Goal: Find specific page/section: Find specific page/section

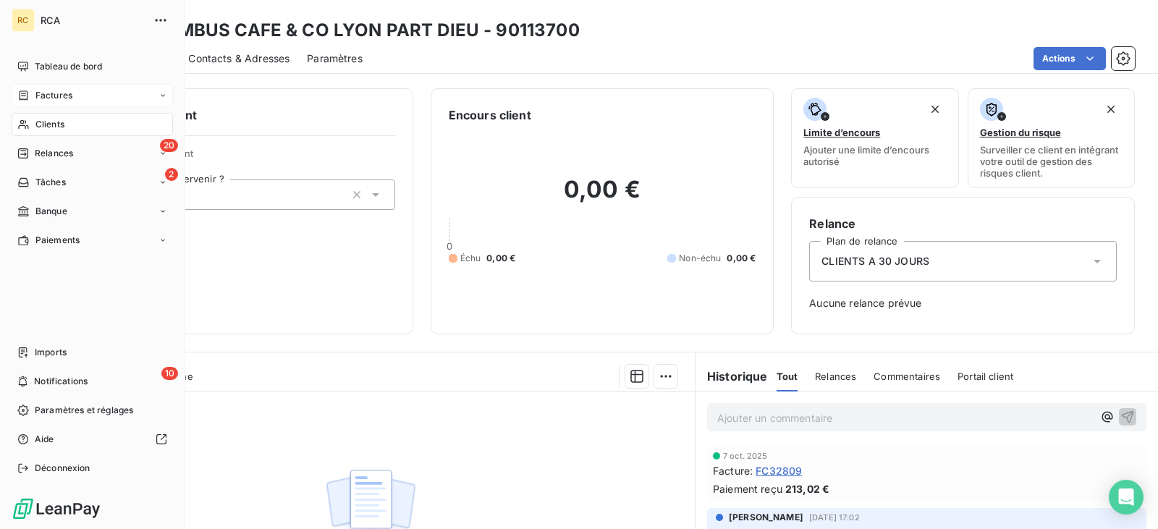
click at [64, 96] on span "Factures" at bounding box center [53, 95] width 37 height 13
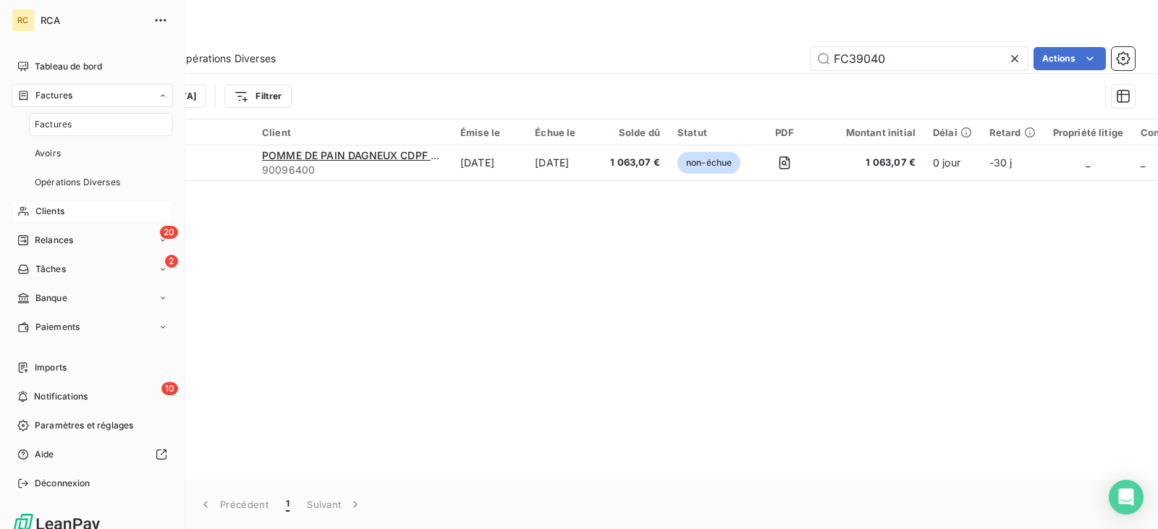
click at [83, 207] on div "Clients" at bounding box center [92, 211] width 161 height 23
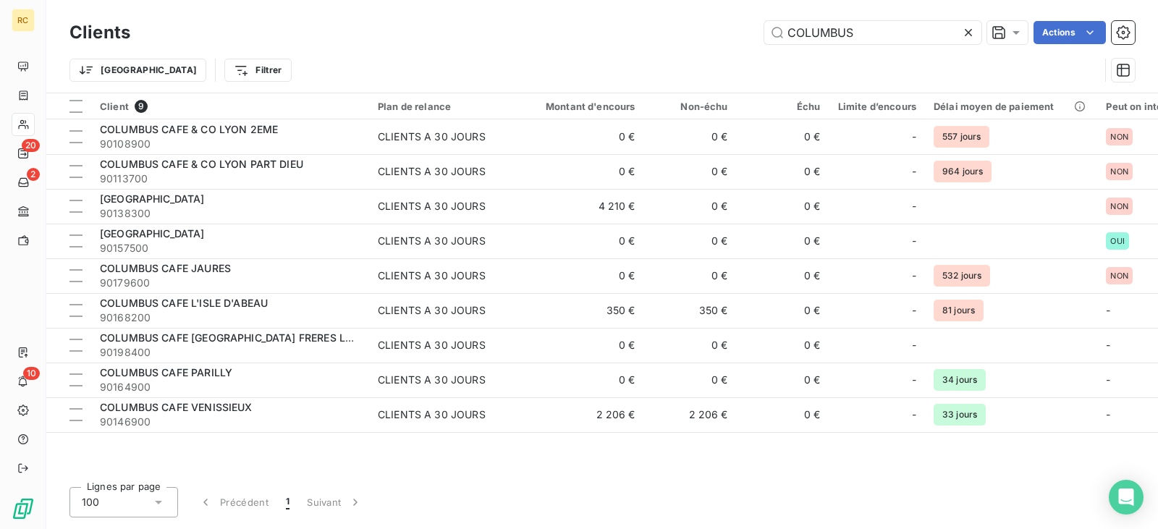
drag, startPoint x: 848, startPoint y: 31, endPoint x: 649, endPoint y: 38, distance: 198.5
click at [649, 38] on div "COLUMBUS Actions" at bounding box center [641, 32] width 987 height 23
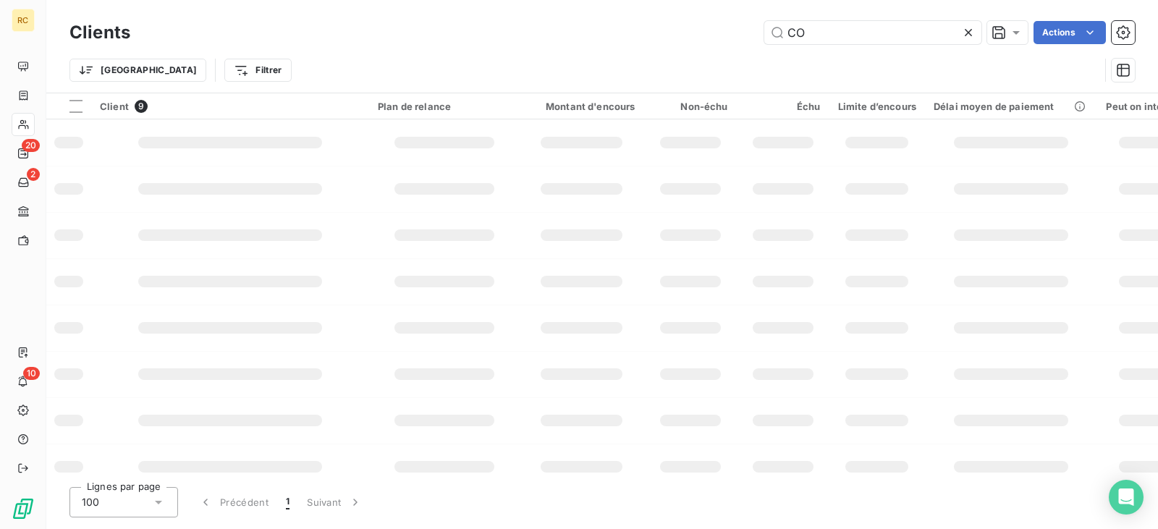
type input "C"
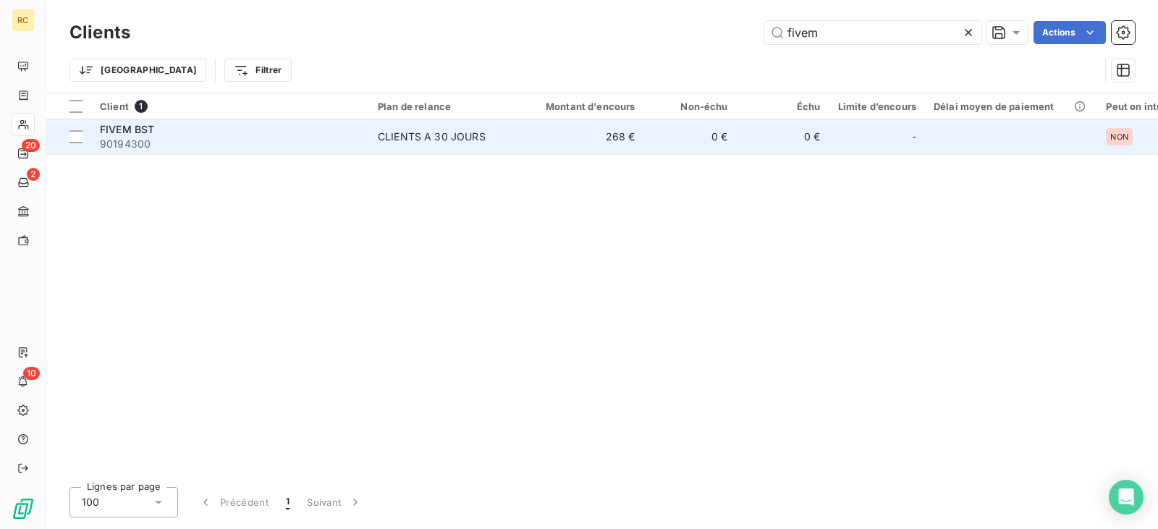
type input "fivem"
click at [638, 133] on td "268 €" at bounding box center [582, 136] width 125 height 35
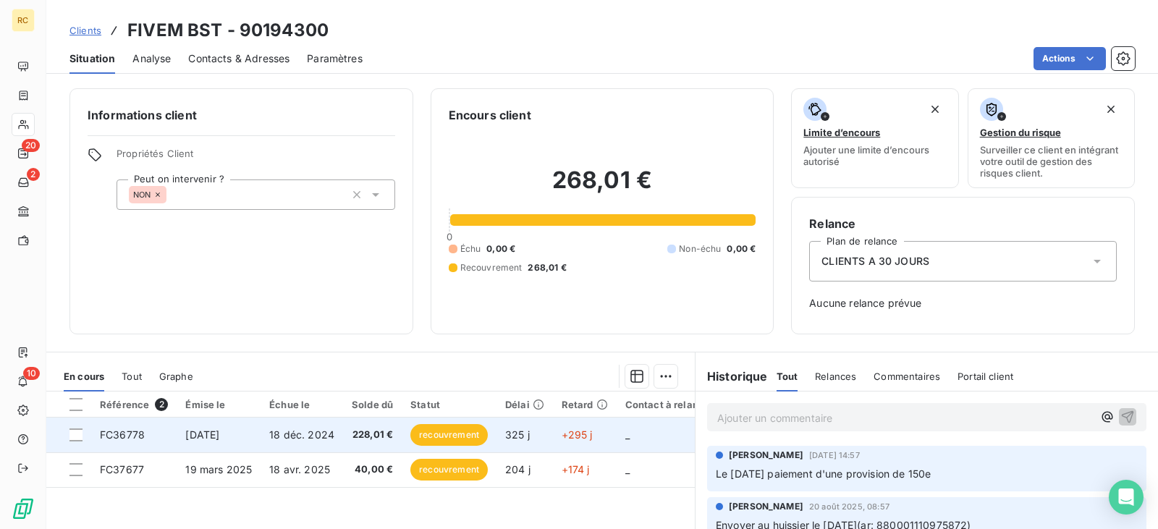
click at [277, 432] on span "18 déc. 2024" at bounding box center [301, 435] width 65 height 12
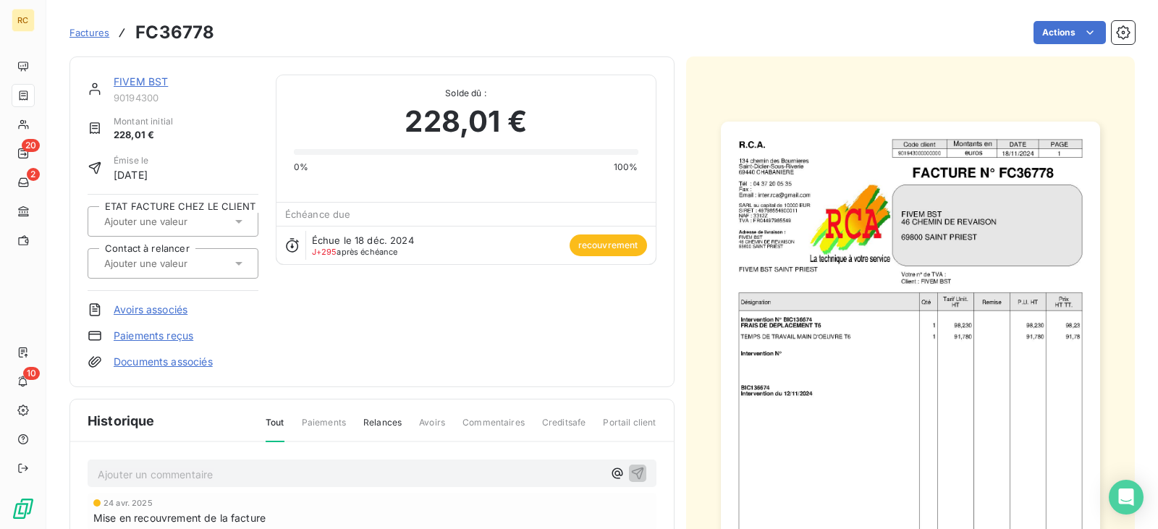
click at [490, 56] on html "RC 20 2 10 Factures FC36778 Actions FIVEM BST 90194300 Montant initial 228,01 €…" at bounding box center [579, 264] width 1158 height 529
click at [104, 32] on span "Factures" at bounding box center [89, 33] width 40 height 12
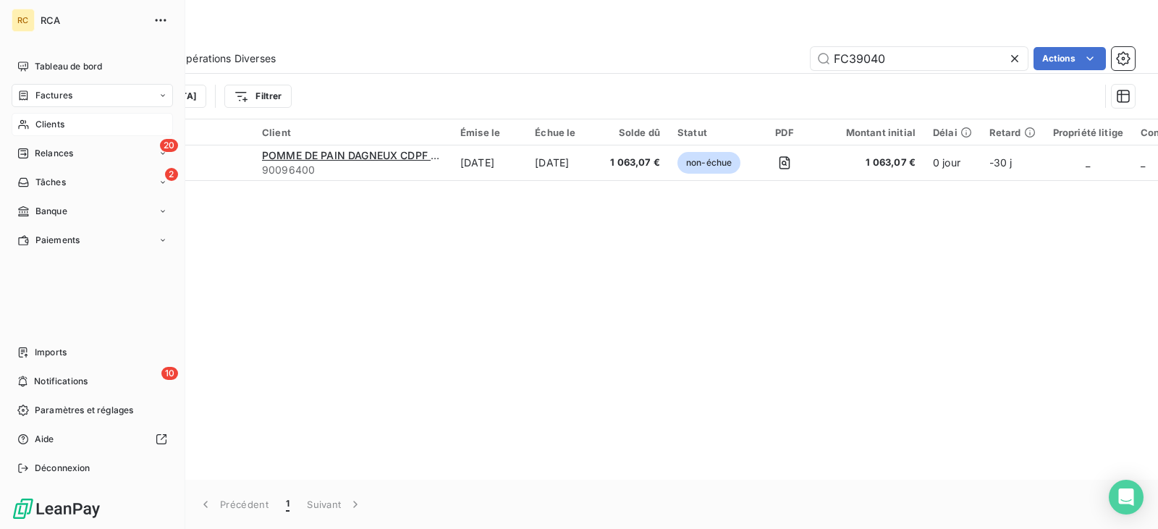
click at [66, 128] on div "Clients" at bounding box center [92, 124] width 161 height 23
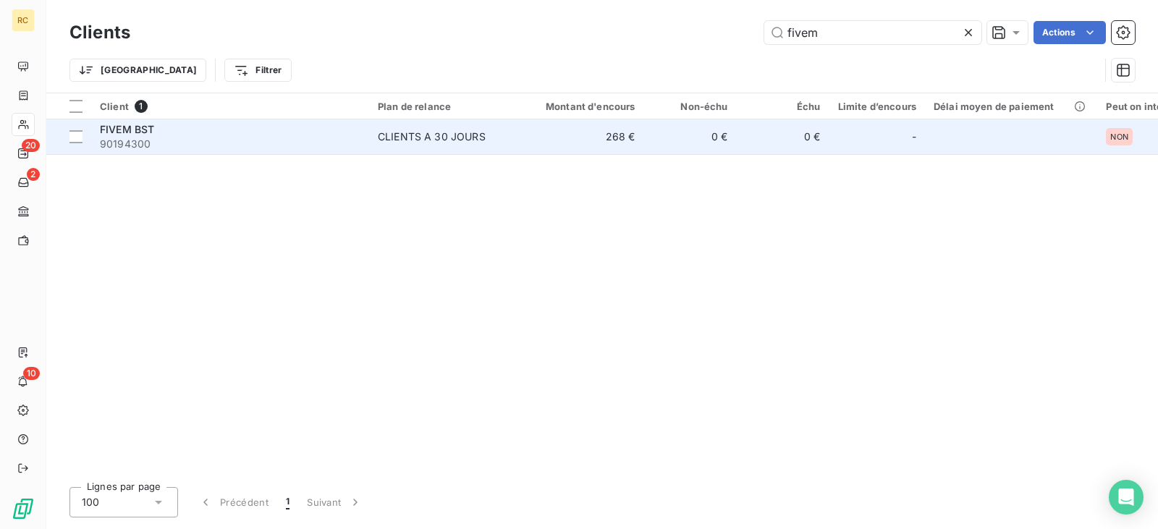
click at [277, 133] on div "FIVEM BST" at bounding box center [230, 129] width 261 height 14
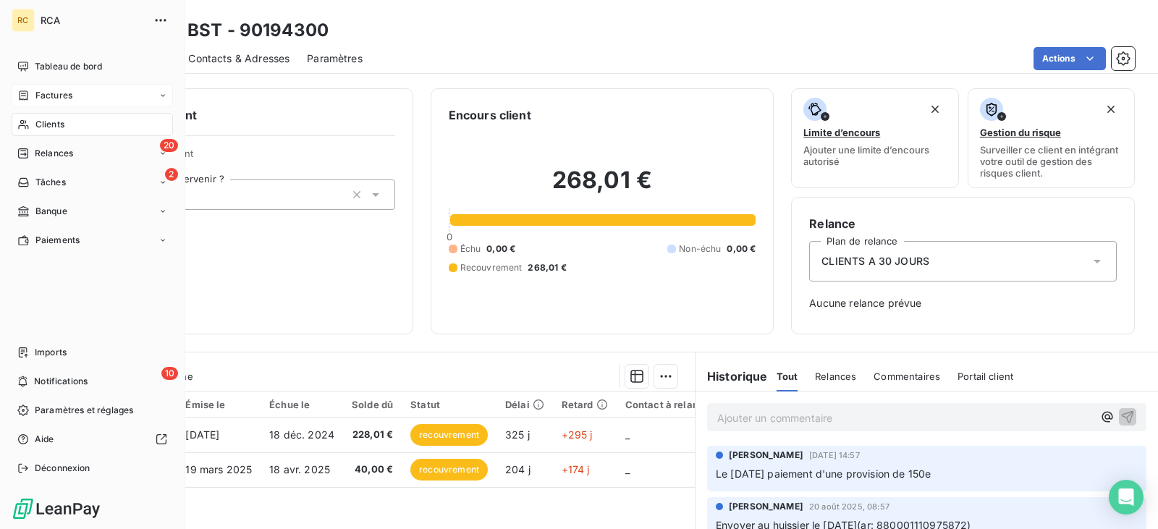
click at [81, 99] on div "Factures" at bounding box center [92, 95] width 161 height 23
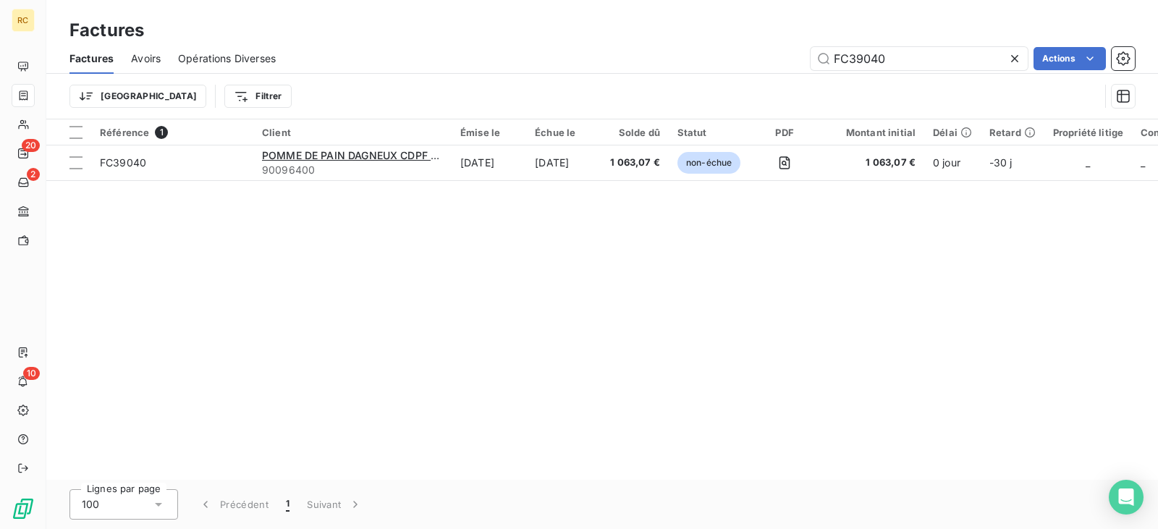
drag, startPoint x: 776, startPoint y: 49, endPoint x: 765, endPoint y: 51, distance: 11.1
click at [765, 51] on div "FC39040 Actions" at bounding box center [714, 58] width 842 height 23
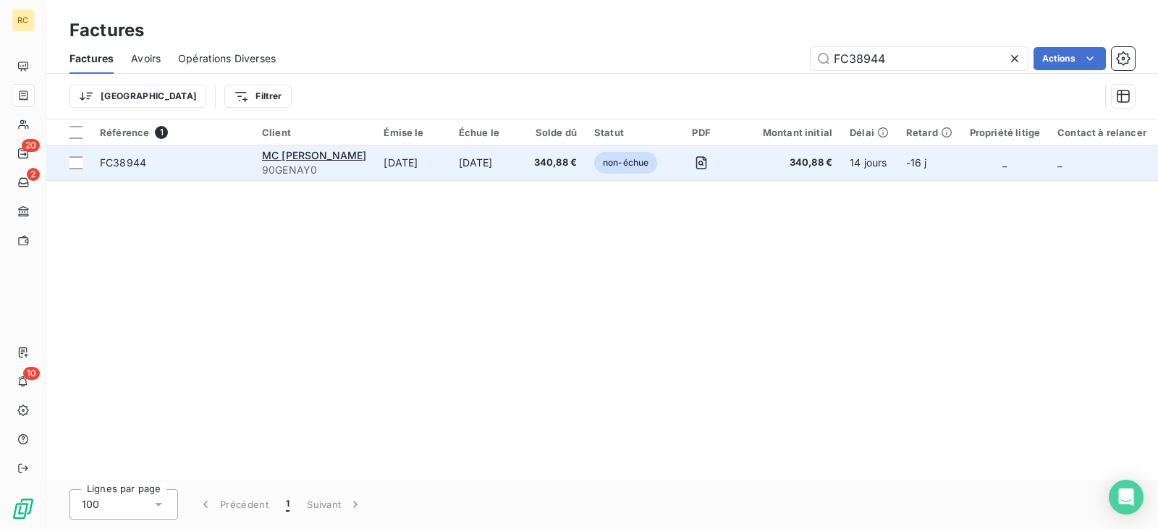
type input "FC38944"
click at [617, 172] on span "non-échue" at bounding box center [625, 163] width 63 height 22
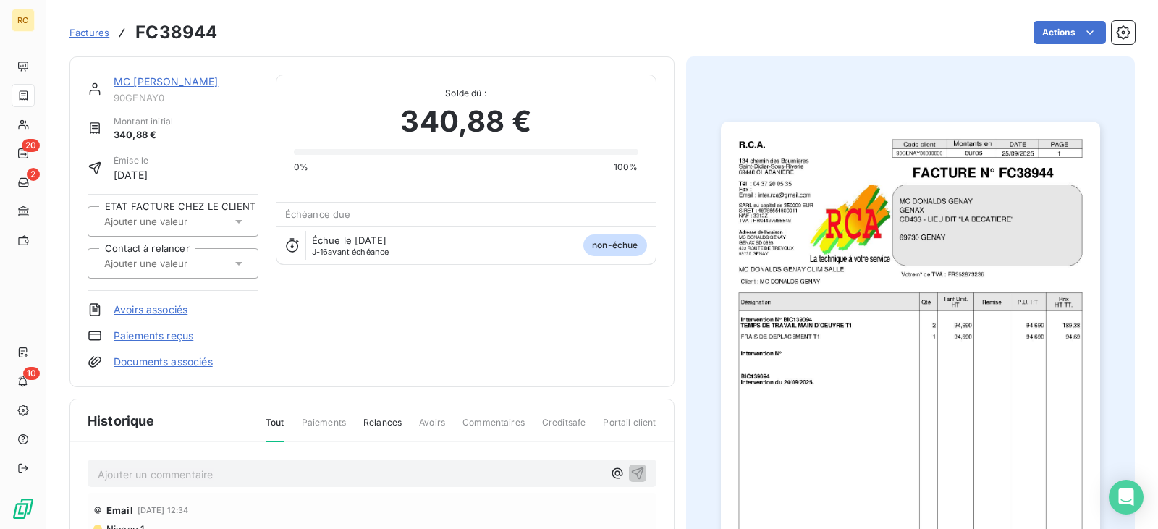
click at [207, 77] on link "MC [PERSON_NAME]" at bounding box center [166, 81] width 104 height 12
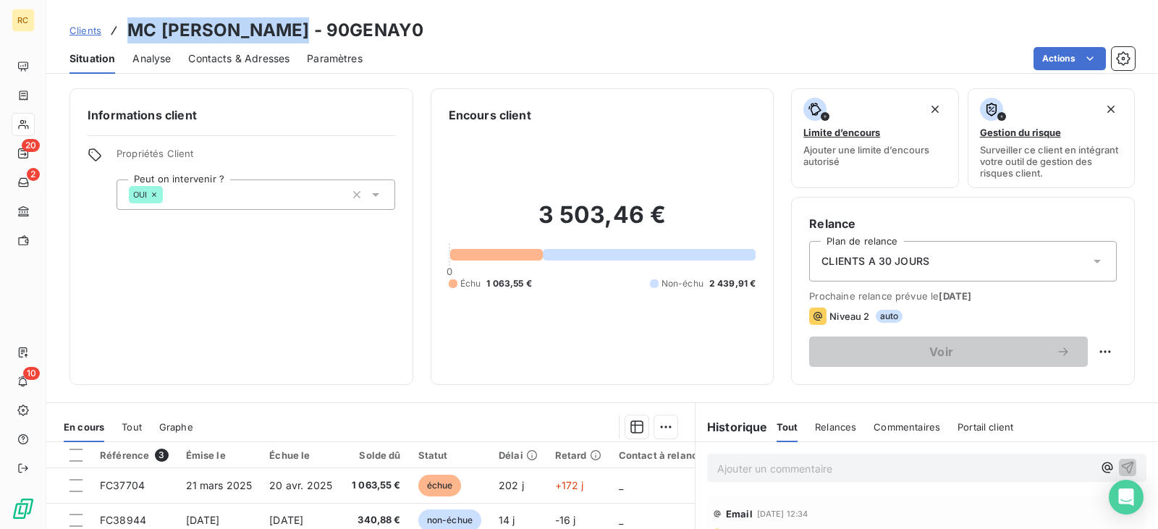
drag, startPoint x: 310, startPoint y: 29, endPoint x: 131, endPoint y: 27, distance: 178.8
click at [131, 27] on h3 "MC [PERSON_NAME] - 90GENAY0" at bounding box center [275, 30] width 296 height 26
copy h3 "MC [PERSON_NAME]"
